Goal: Complete application form

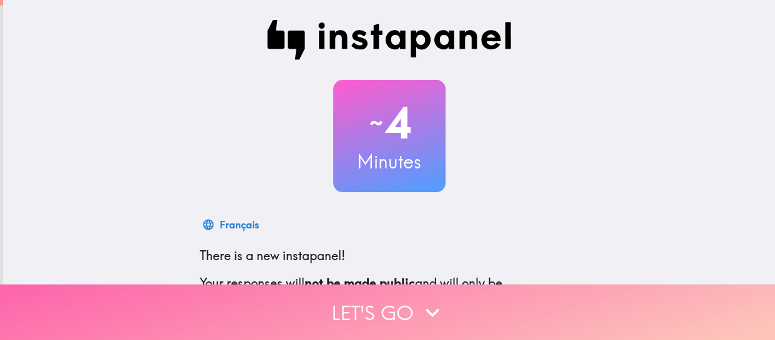
click at [380, 307] on button "Let's go" at bounding box center [387, 312] width 775 height 56
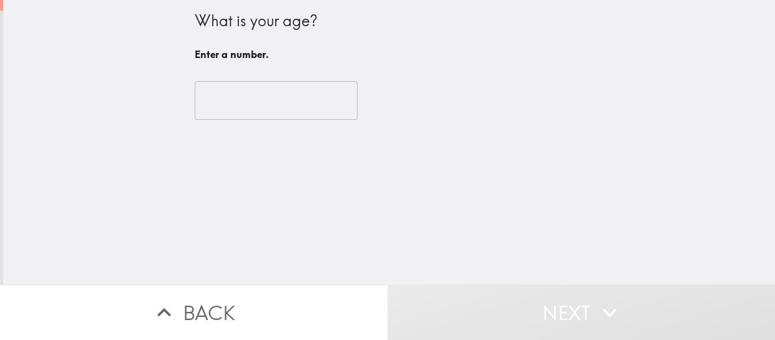
click at [226, 114] on input "number" at bounding box center [276, 100] width 163 height 39
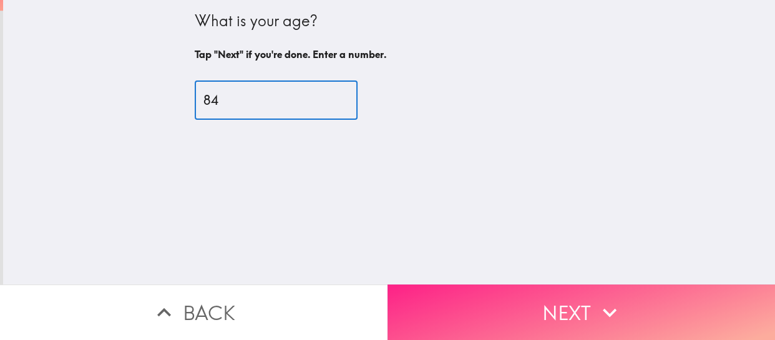
type input "84"
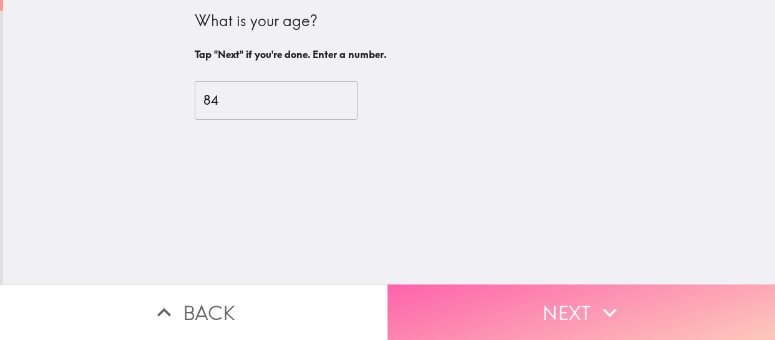
click at [549, 298] on button "Next" at bounding box center [580, 312] width 387 height 56
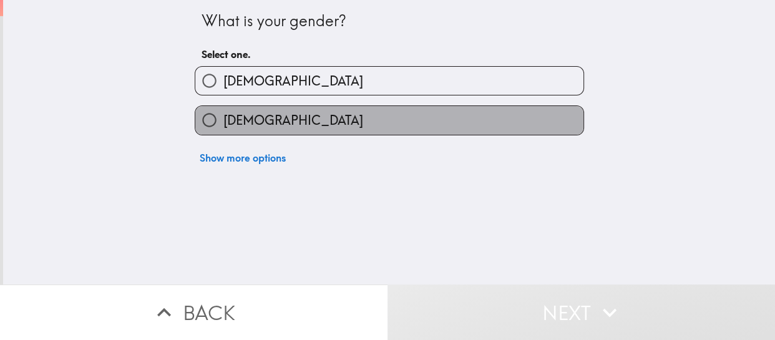
click at [339, 116] on label "[DEMOGRAPHIC_DATA]" at bounding box center [389, 120] width 388 height 28
click at [223, 116] on input "[DEMOGRAPHIC_DATA]" at bounding box center [209, 120] width 28 height 28
radio input "true"
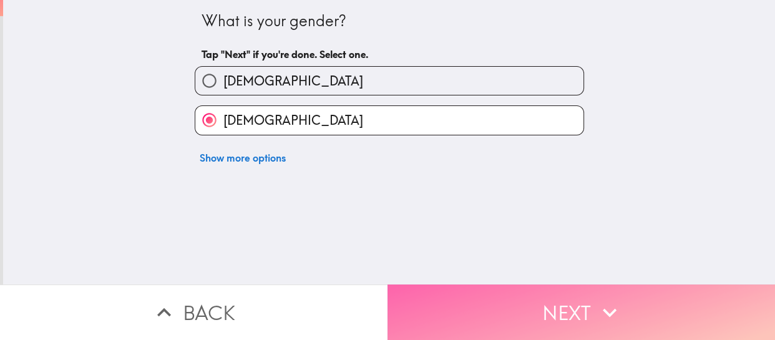
click at [519, 309] on button "Next" at bounding box center [580, 312] width 387 height 56
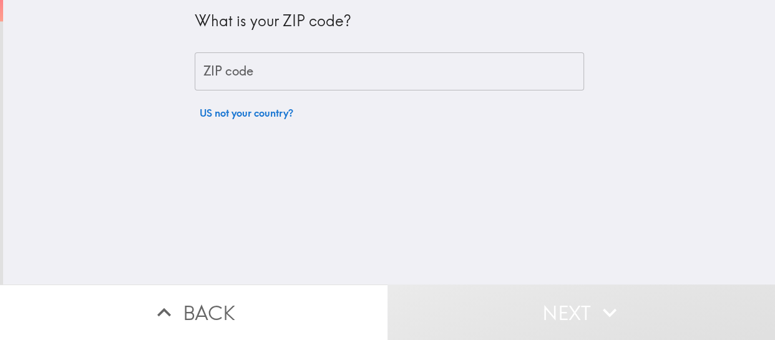
click at [288, 75] on input "ZIP code" at bounding box center [389, 71] width 389 height 39
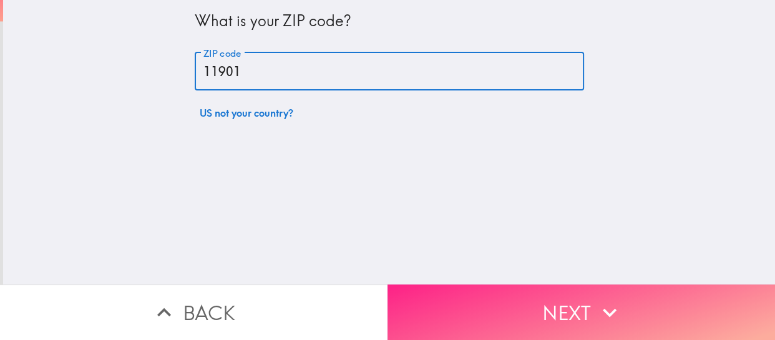
type input "11901"
click at [579, 302] on button "Next" at bounding box center [580, 312] width 387 height 56
